Goal: Task Accomplishment & Management: Use online tool/utility

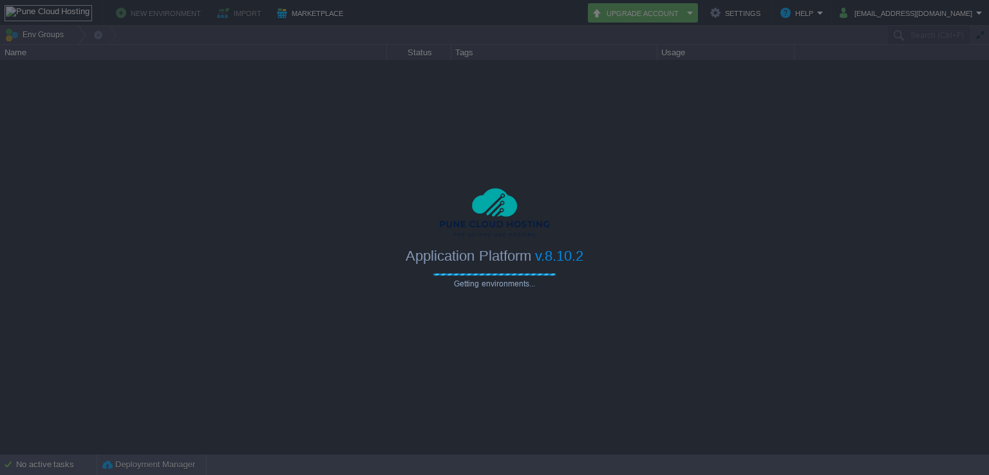
type input "Search (Ctrl+F)"
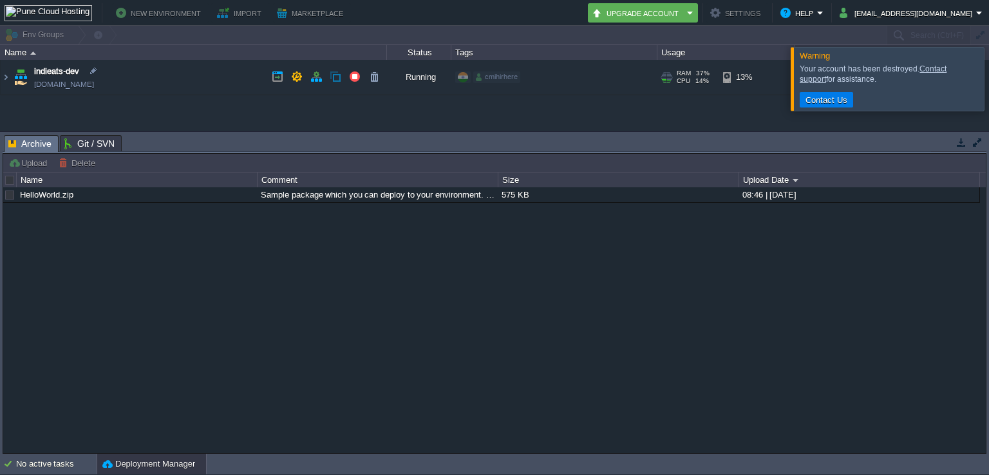
click at [247, 71] on td "indieats-dev indieats-dev.cloudjiffy.net" at bounding box center [194, 77] width 386 height 35
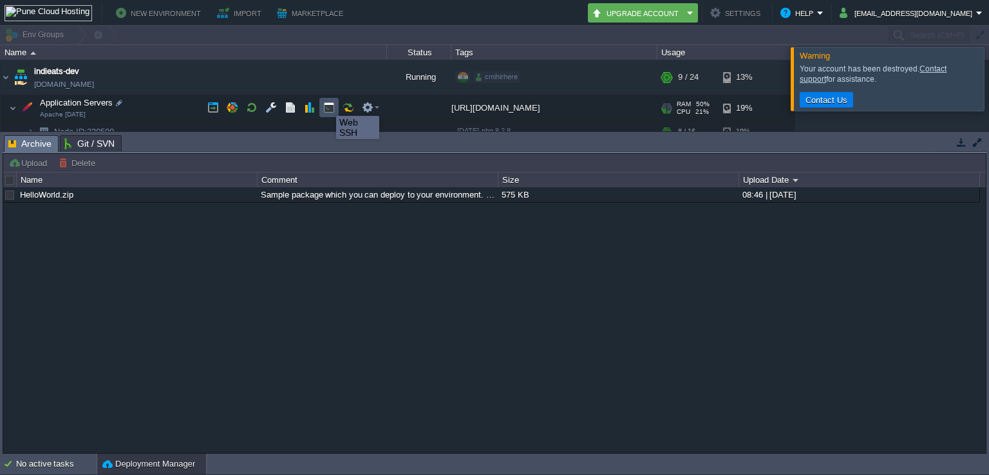
click at [326, 104] on button "button" at bounding box center [329, 108] width 12 height 12
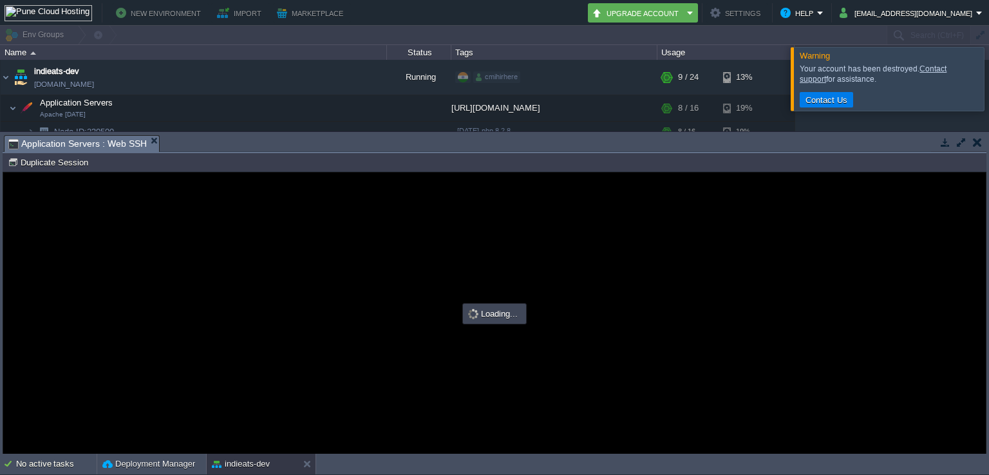
type input "#000000"
